Goal: Task Accomplishment & Management: Use online tool/utility

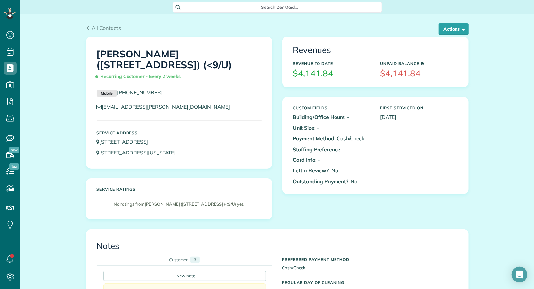
scroll to position [622, 0]
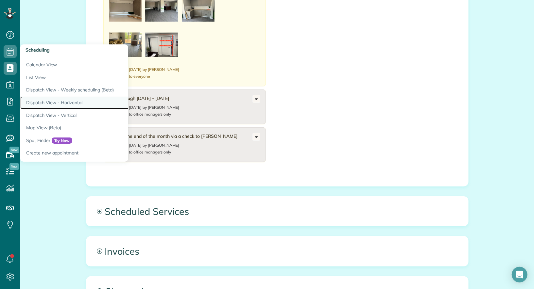
click at [61, 106] on link "Dispatch View - Horizontal" at bounding box center [102, 102] width 164 height 13
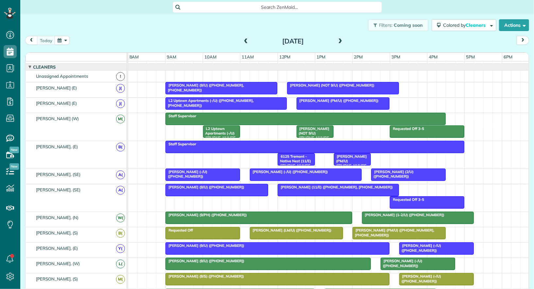
scroll to position [27, 0]
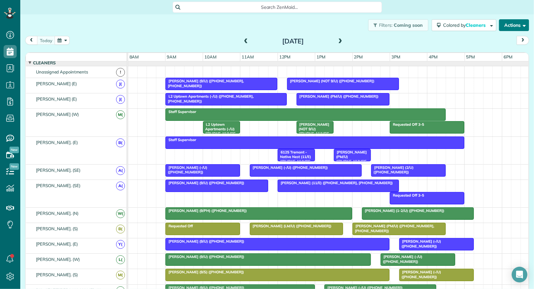
click at [517, 23] on button "Actions" at bounding box center [514, 25] width 30 height 12
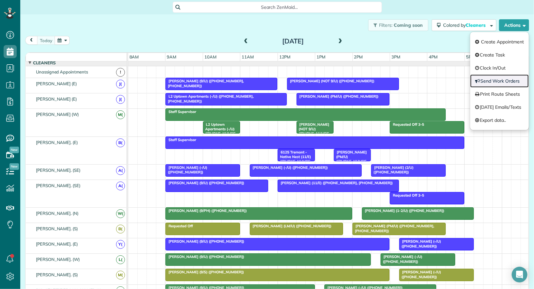
click at [512, 85] on link "Send Work Orders" at bounding box center [499, 81] width 59 height 13
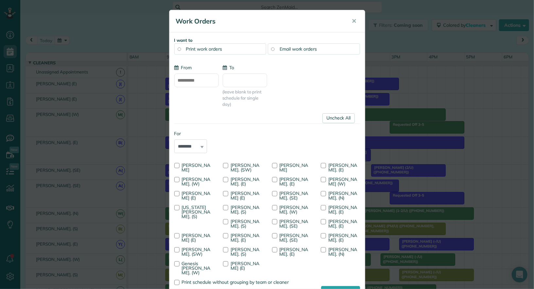
type input "**********"
click at [303, 50] on span "Email work orders" at bounding box center [298, 49] width 37 height 6
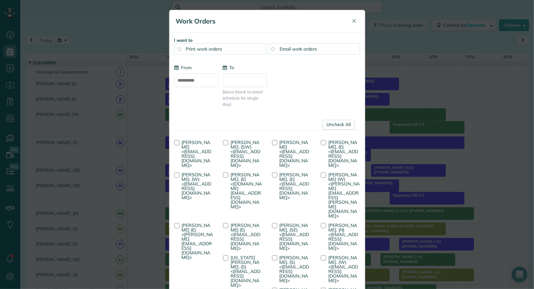
click at [232, 40] on div "I want to Print work orders Email work orders" at bounding box center [267, 45] width 186 height 17
click at [231, 49] on div "Print work orders" at bounding box center [220, 49] width 92 height 11
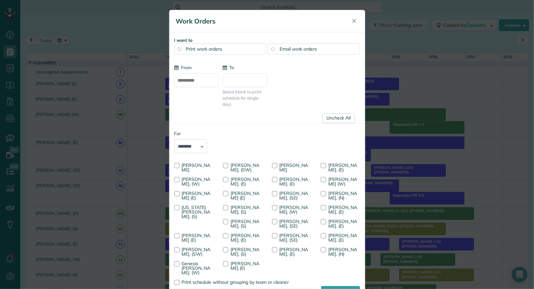
click at [335, 116] on link "Uncheck All" at bounding box center [339, 119] width 32 height 10
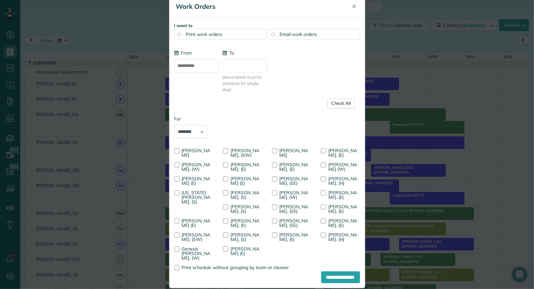
scroll to position [18, 0]
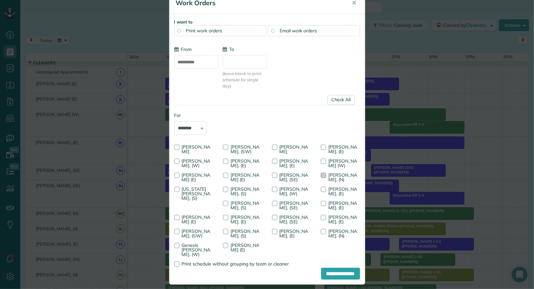
click at [340, 176] on span "Wendy Banegas. (N)" at bounding box center [342, 177] width 29 height 10
click at [335, 271] on input "**********" at bounding box center [340, 274] width 39 height 12
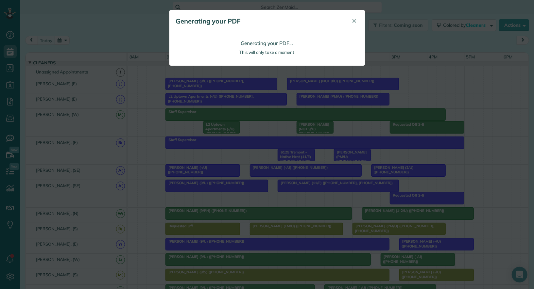
scroll to position [0, 0]
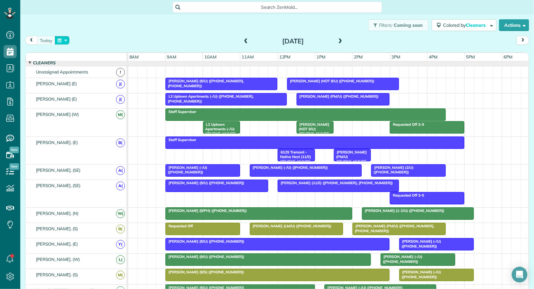
click at [61, 43] on button "button" at bounding box center [62, 40] width 15 height 9
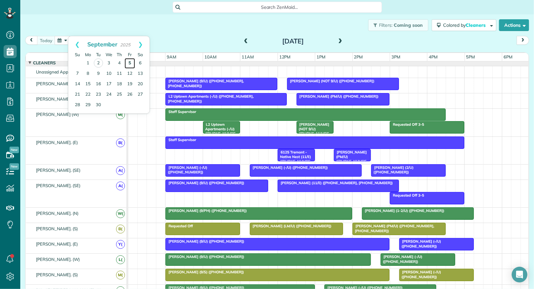
click at [133, 61] on link "5" at bounding box center [130, 63] width 10 height 10
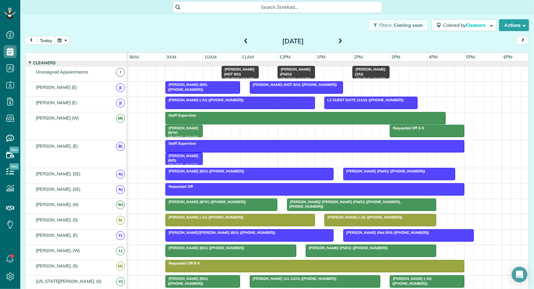
scroll to position [24, 0]
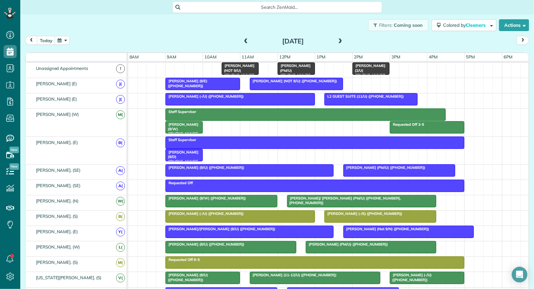
click at [282, 81] on span "Ashley Garcia (NOT 9/U) (+14695036269)" at bounding box center [294, 81] width 88 height 5
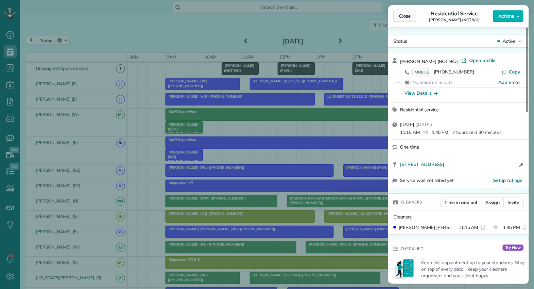
click at [405, 18] on span "Close" at bounding box center [405, 16] width 12 height 7
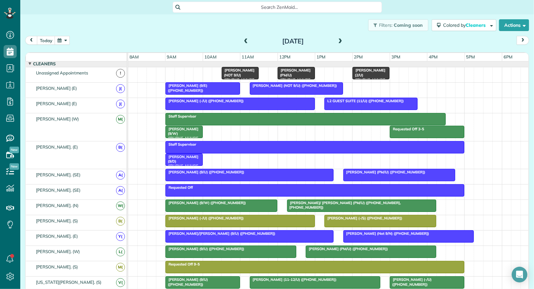
scroll to position [52, 0]
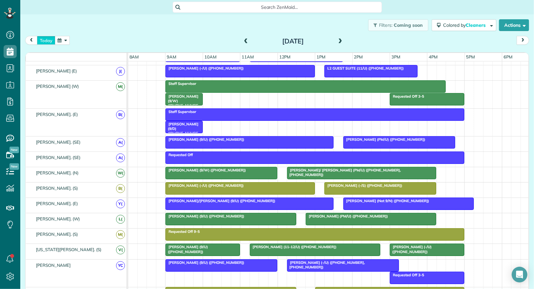
click at [42, 41] on button "today" at bounding box center [46, 40] width 18 height 9
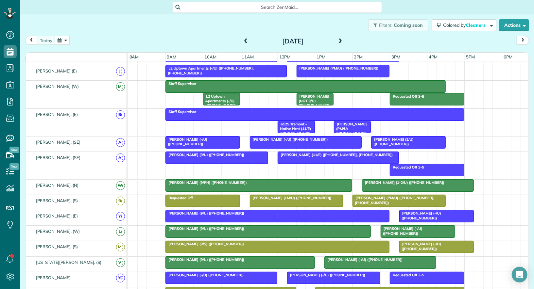
scroll to position [377, 0]
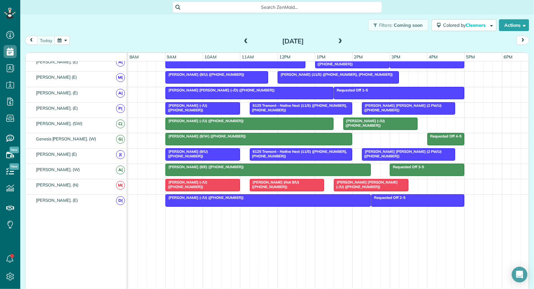
click at [190, 199] on div at bounding box center [268, 201] width 205 height 12
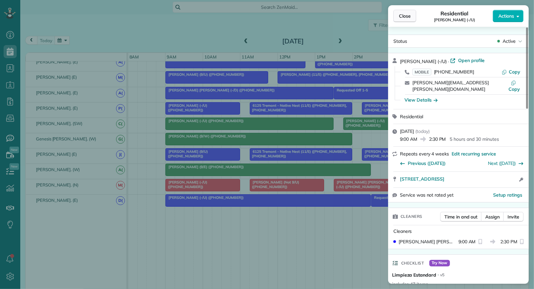
click at [404, 15] on span "Close" at bounding box center [405, 16] width 12 height 7
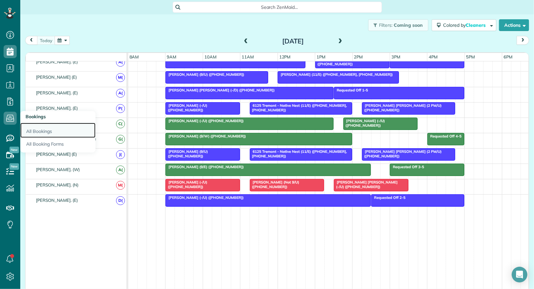
click at [35, 129] on link "All Bookings" at bounding box center [57, 130] width 75 height 15
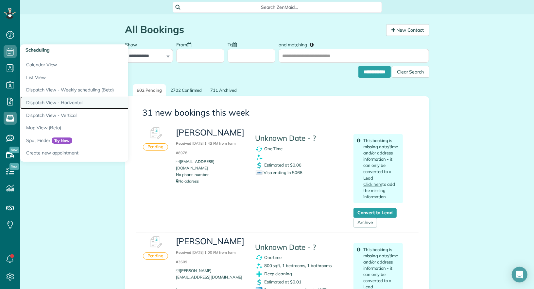
click at [79, 103] on link "Dispatch View - Horizontal" at bounding box center [102, 102] width 164 height 13
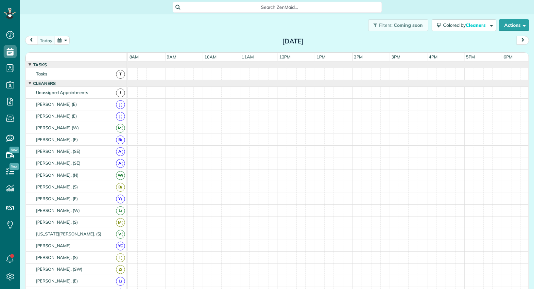
scroll to position [7, 0]
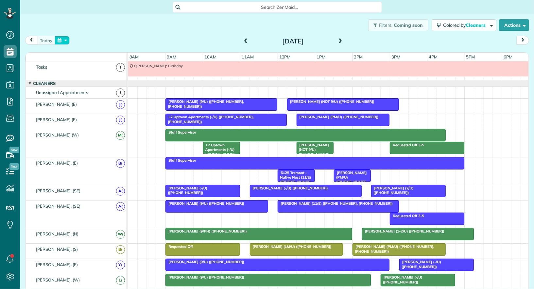
click at [64, 38] on button "button" at bounding box center [62, 40] width 15 height 9
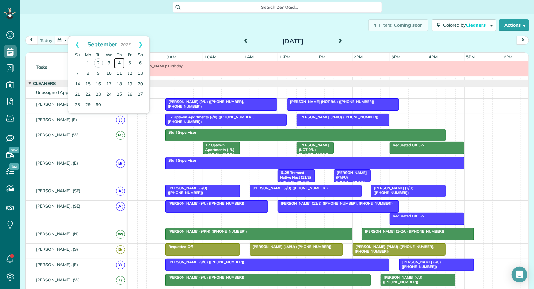
click at [119, 61] on link "4" at bounding box center [119, 63] width 10 height 10
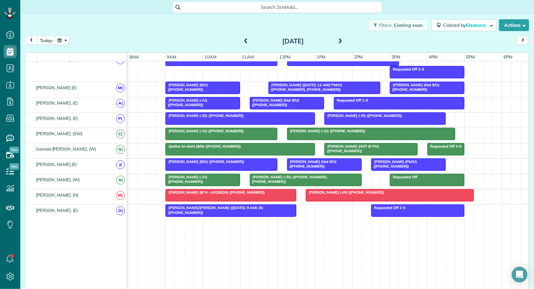
scroll to position [343, 0]
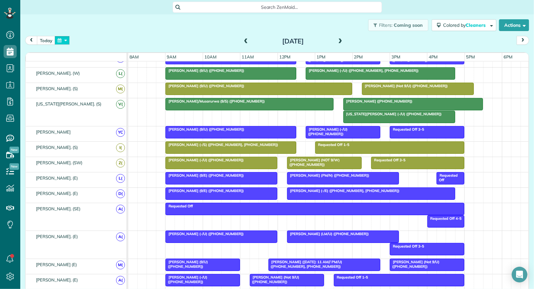
click at [63, 39] on button "button" at bounding box center [62, 40] width 15 height 9
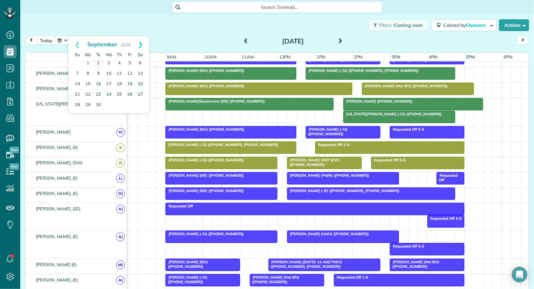
click at [142, 46] on link "Next" at bounding box center [140, 44] width 18 height 16
click at [95, 73] on link "4" at bounding box center [98, 73] width 10 height 10
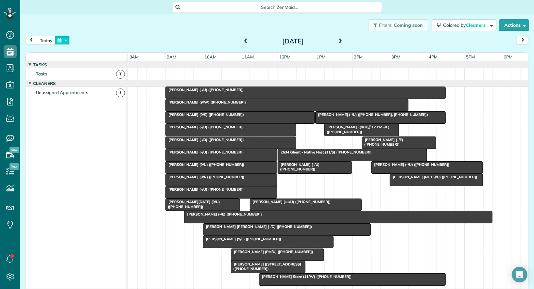
click at [60, 39] on button "button" at bounding box center [62, 40] width 15 height 9
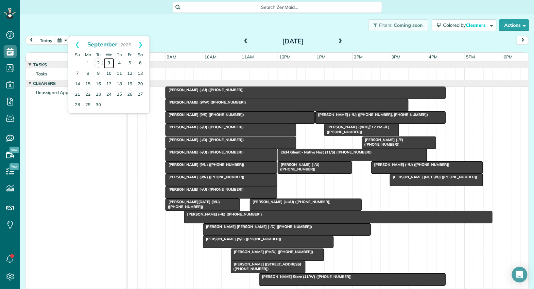
click at [109, 63] on link "3" at bounding box center [109, 63] width 10 height 10
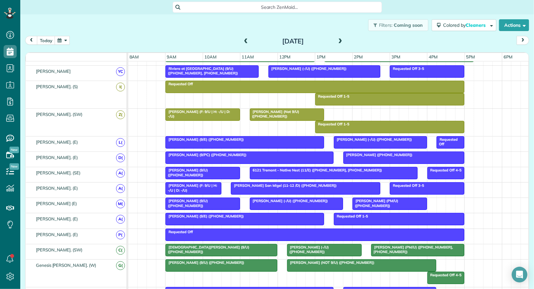
scroll to position [269, 0]
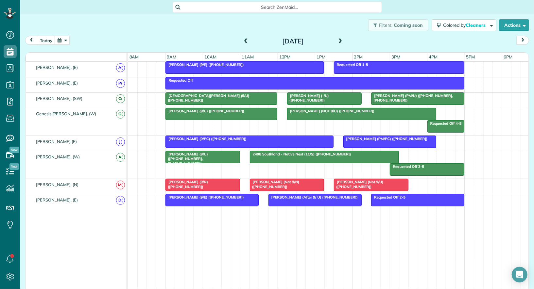
click at [341, 38] on span at bounding box center [340, 42] width 7 height 10
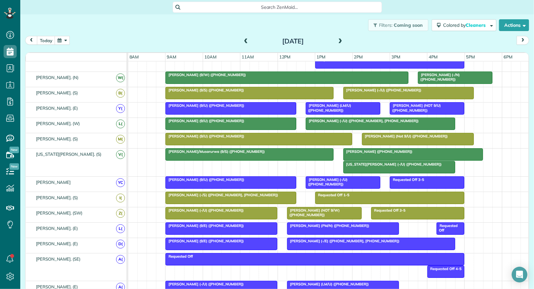
scroll to position [122, 0]
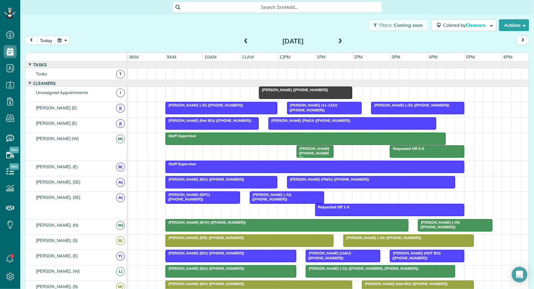
click at [342, 41] on span at bounding box center [340, 42] width 7 height 6
